Goal: Check status: Check status

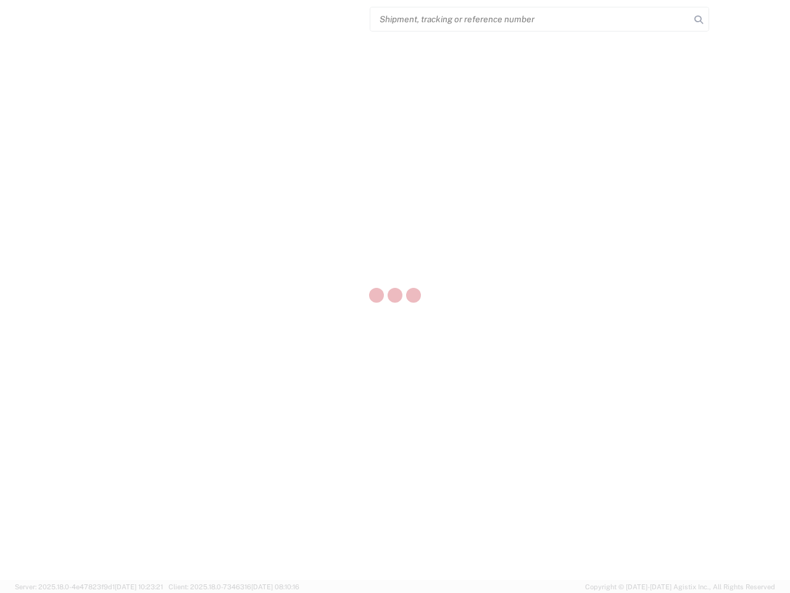
select select "US"
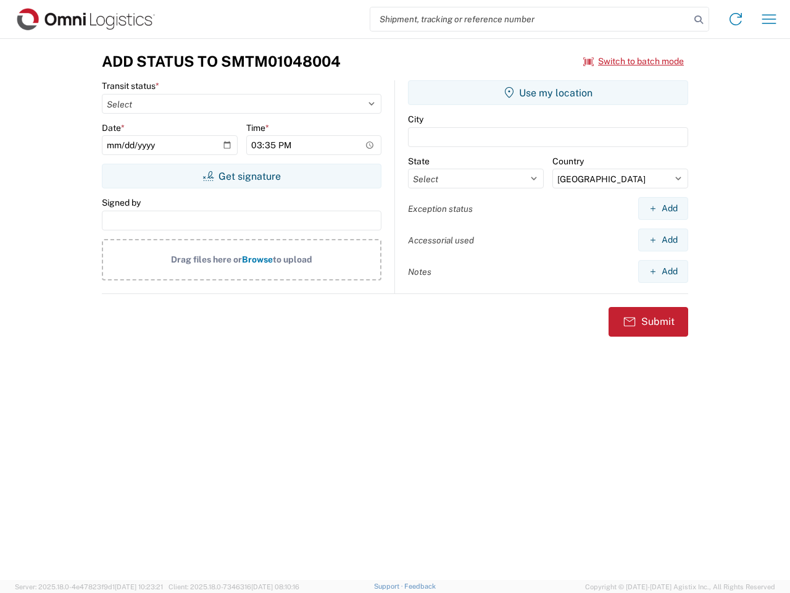
click at [530, 19] on input "search" at bounding box center [530, 18] width 320 height 23
click at [699, 20] on icon at bounding box center [698, 19] width 17 height 17
click at [736, 19] on icon at bounding box center [736, 19] width 20 height 20
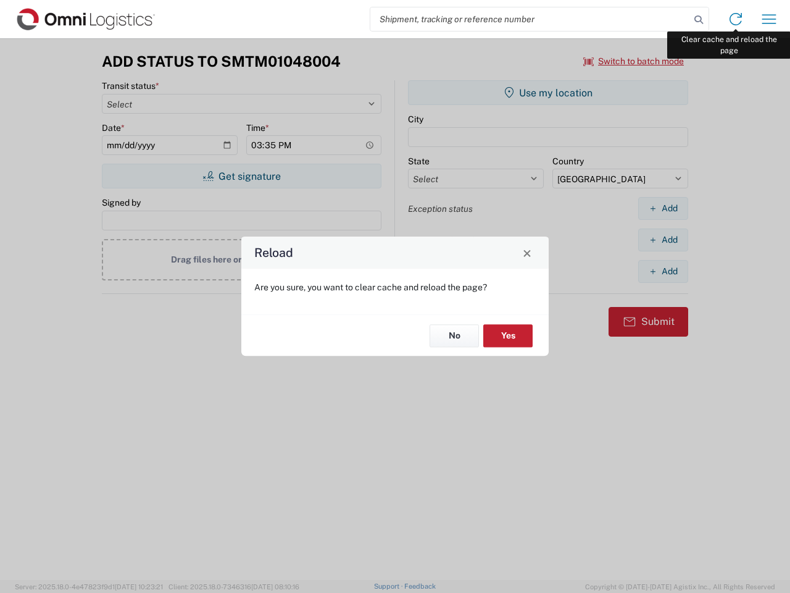
click at [769, 19] on div "Reload Are you sure, you want to clear cache and reload the page? No Yes" at bounding box center [395, 296] width 790 height 593
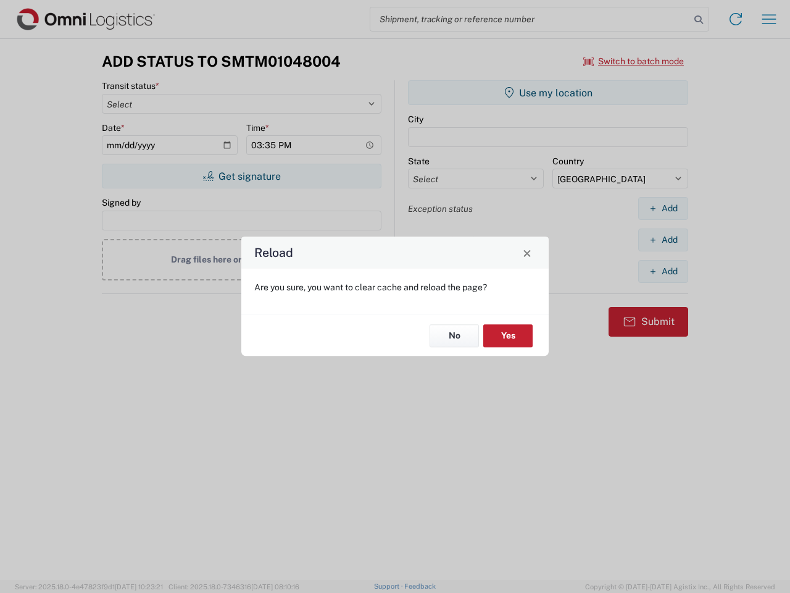
click at [634, 61] on div "Reload Are you sure, you want to clear cache and reload the page? No Yes" at bounding box center [395, 296] width 790 height 593
click at [241, 176] on div "Reload Are you sure, you want to clear cache and reload the page? No Yes" at bounding box center [395, 296] width 790 height 593
click at [548, 93] on div "Reload Are you sure, you want to clear cache and reload the page? No Yes" at bounding box center [395, 296] width 790 height 593
click at [663, 208] on div "Reload Are you sure, you want to clear cache and reload the page? No Yes" at bounding box center [395, 296] width 790 height 593
click at [663, 239] on div "Reload Are you sure, you want to clear cache and reload the page? No Yes" at bounding box center [395, 296] width 790 height 593
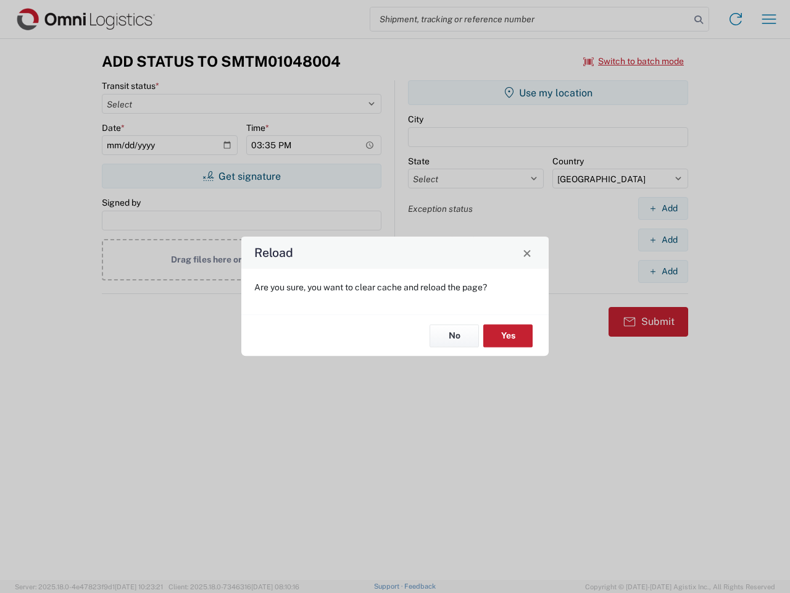
click at [663, 271] on div "Reload Are you sure, you want to clear cache and reload the page? No Yes" at bounding box center [395, 296] width 790 height 593
